Goal: Information Seeking & Learning: Learn about a topic

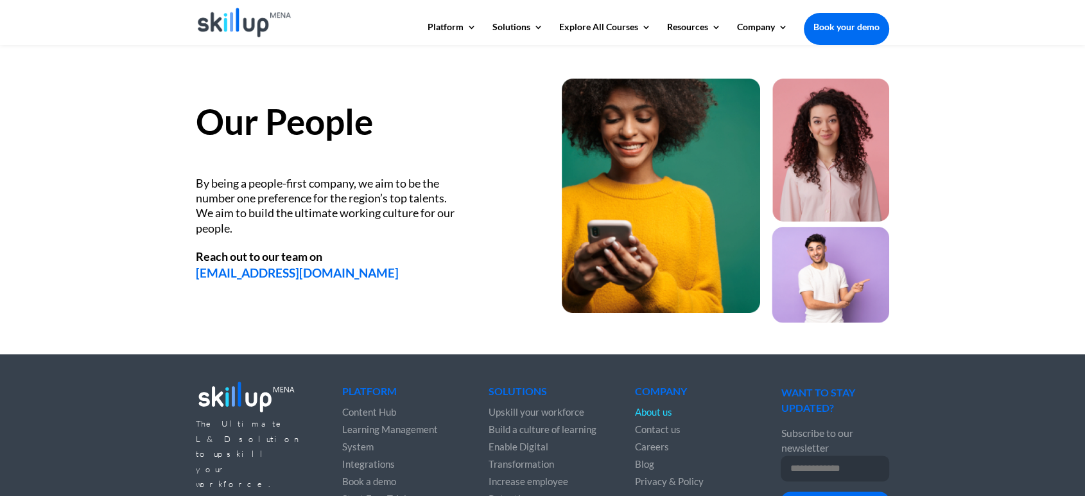
scroll to position [1677, 0]
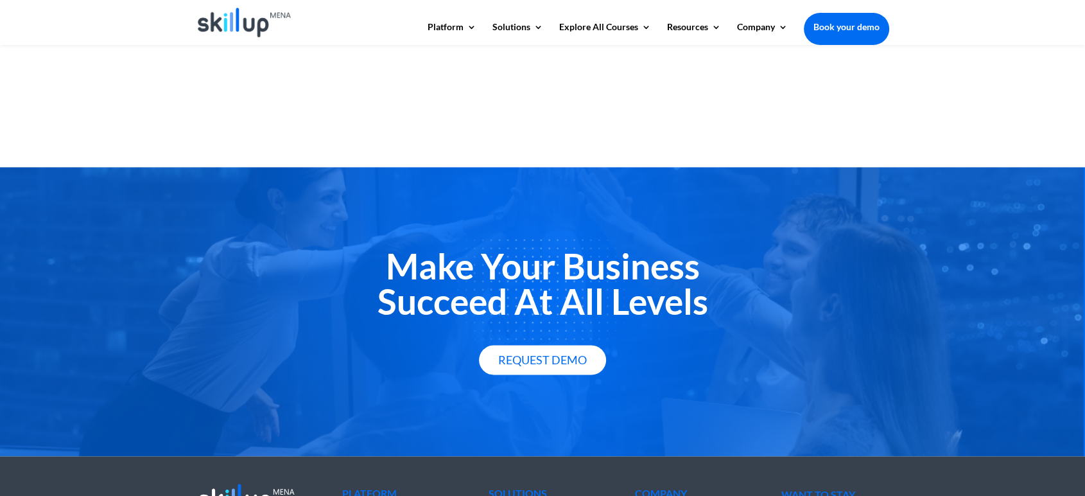
scroll to position [1887, 0]
